Goal: Communication & Community: Ask a question

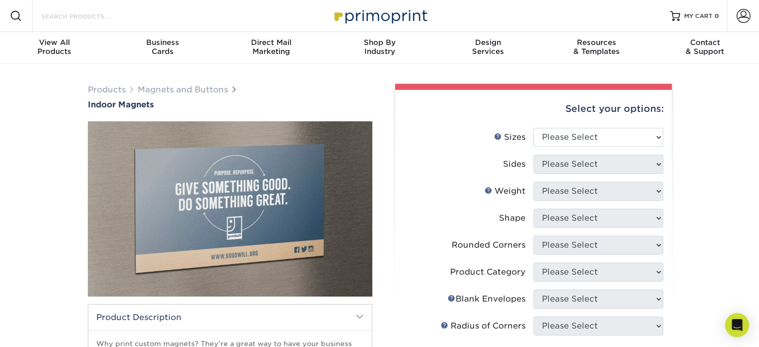
click at [67, 15] on input "Search Products" at bounding box center [88, 16] width 97 height 12
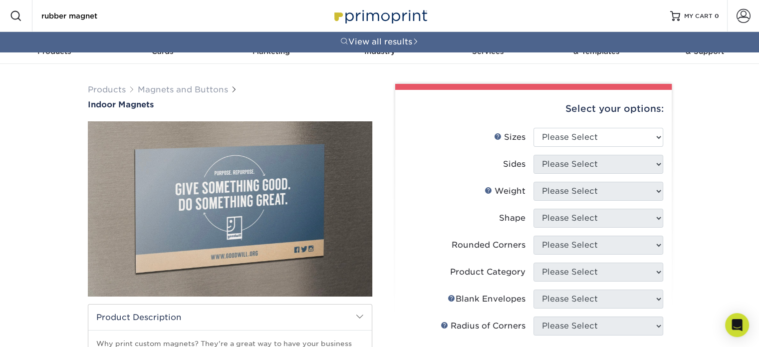
type input "rubber magnet"
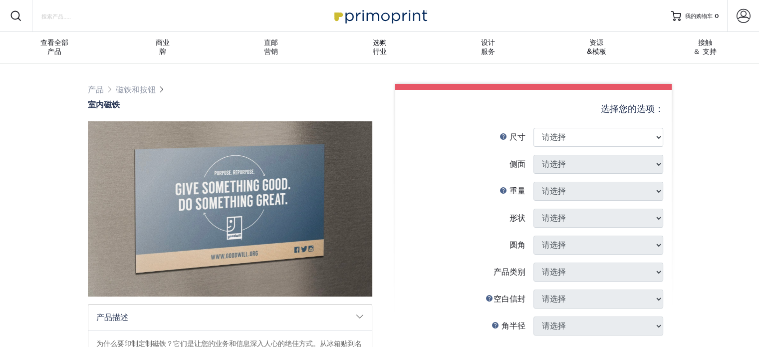
click at [68, 10] on input "搜索产品" at bounding box center [88, 16] width 97 height 12
type input "magnet"
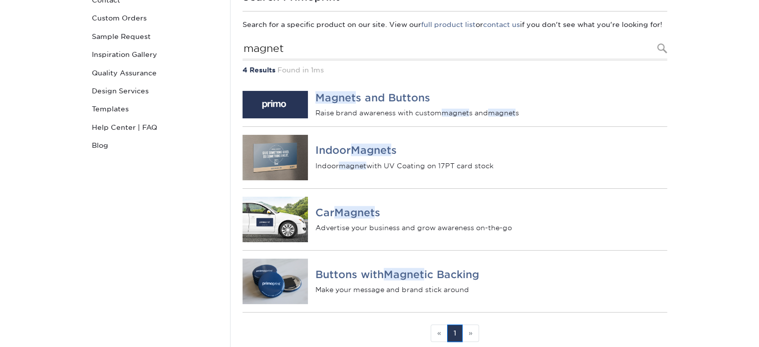
scroll to position [100, 0]
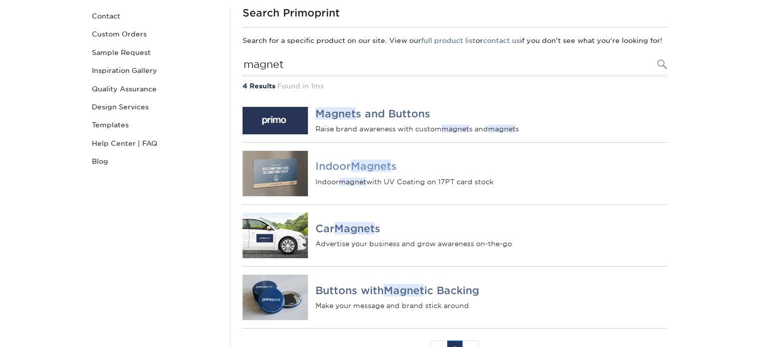
drag, startPoint x: 704, startPoint y: 114, endPoint x: 282, endPoint y: 175, distance: 426.7
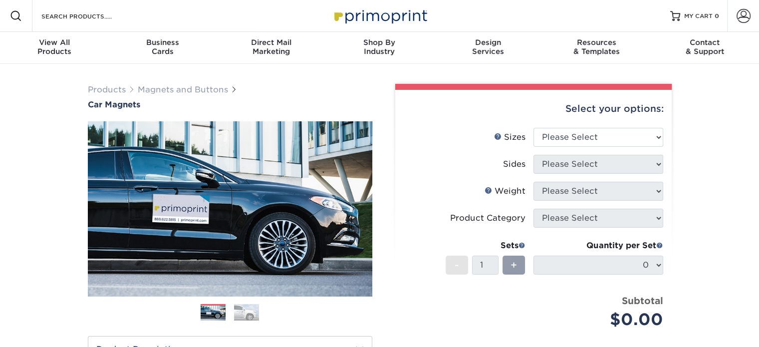
click at [252, 316] on img at bounding box center [246, 312] width 25 height 17
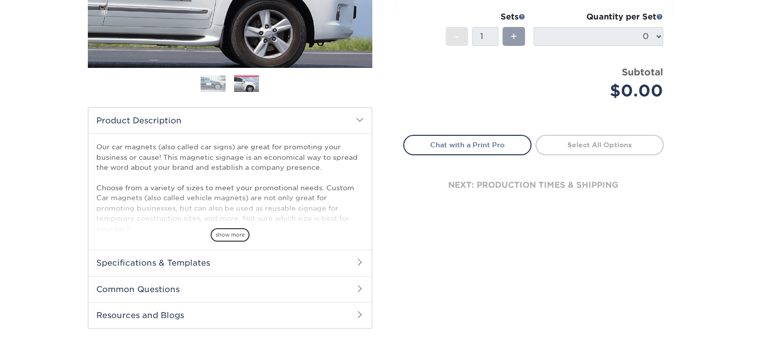
scroll to position [299, 0]
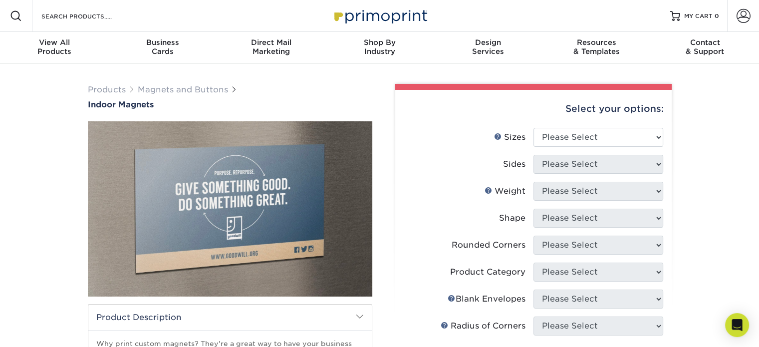
click at [711, 159] on div "Products Magnets and Buttons Indoor Magnets" at bounding box center [379, 326] width 759 height 524
click at [701, 49] on div "Contact & Support" at bounding box center [705, 47] width 108 height 18
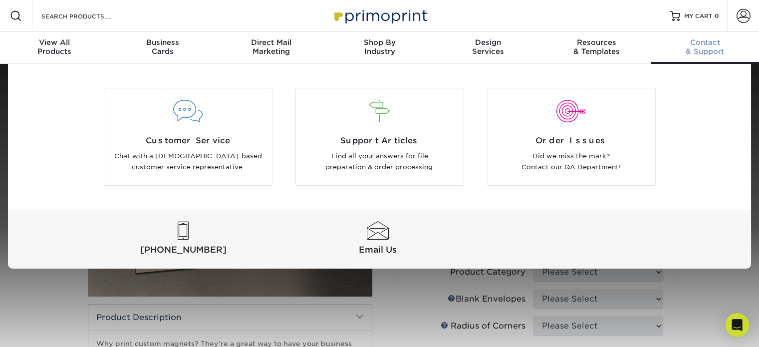
click at [704, 38] on span "Contact" at bounding box center [705, 42] width 108 height 9
click at [380, 235] on div at bounding box center [378, 231] width 190 height 18
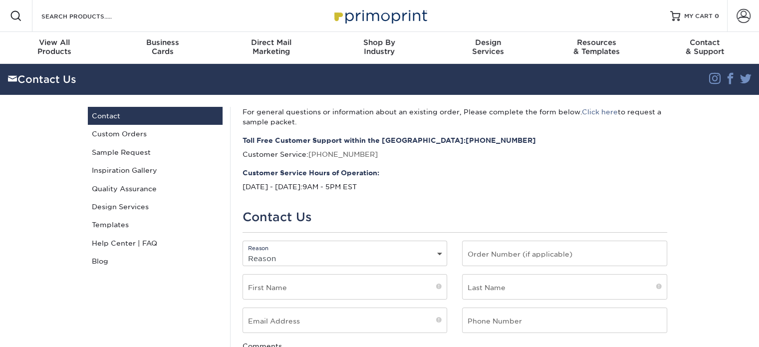
click at [328, 257] on select "Reason General File Preparation Order Status Online Design Issue with your prin…" at bounding box center [345, 258] width 204 height 14
click at [269, 248] on div "Reason Reason General File Preparation Order Status Online Design Issue with yo…" at bounding box center [345, 253] width 205 height 25
click at [270, 255] on select "Reason General File Preparation Order Status Online Design Issue with your prin…" at bounding box center [345, 258] width 204 height 14
click at [291, 251] on div "Reason Reason General File Preparation Order Status Online Design Issue with yo…" at bounding box center [345, 253] width 205 height 25
click at [279, 257] on select "Reason General File Preparation Order Status Online Design Issue with your prin…" at bounding box center [345, 258] width 204 height 14
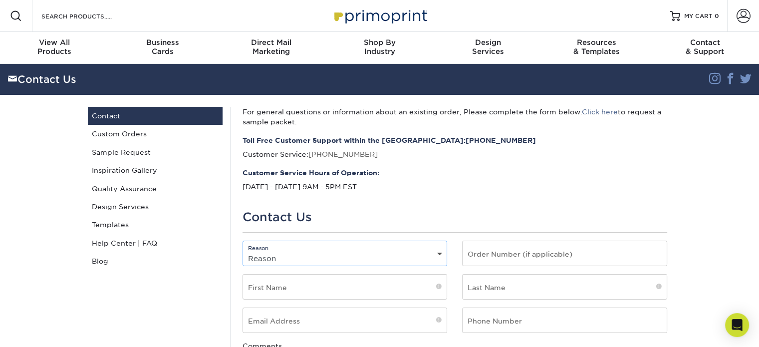
select select "Direct Mail Service"
click at [243, 251] on select "Reason General File Preparation Order Status Online Design Issue with your prin…" at bounding box center [345, 258] width 204 height 14
